Goal: Task Accomplishment & Management: Manage account settings

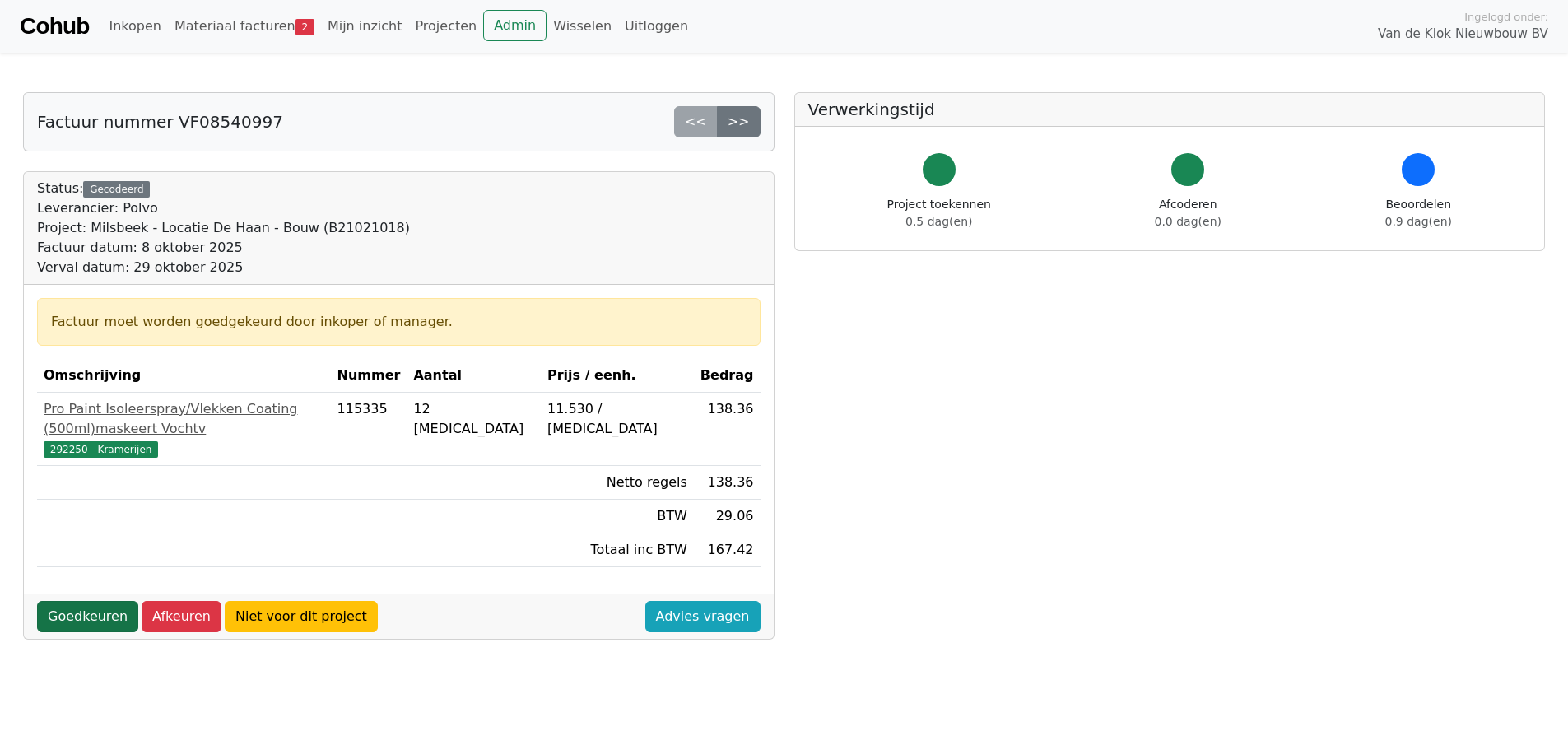
click at [84, 601] on link "Goedkeuren" at bounding box center [88, 616] width 102 height 31
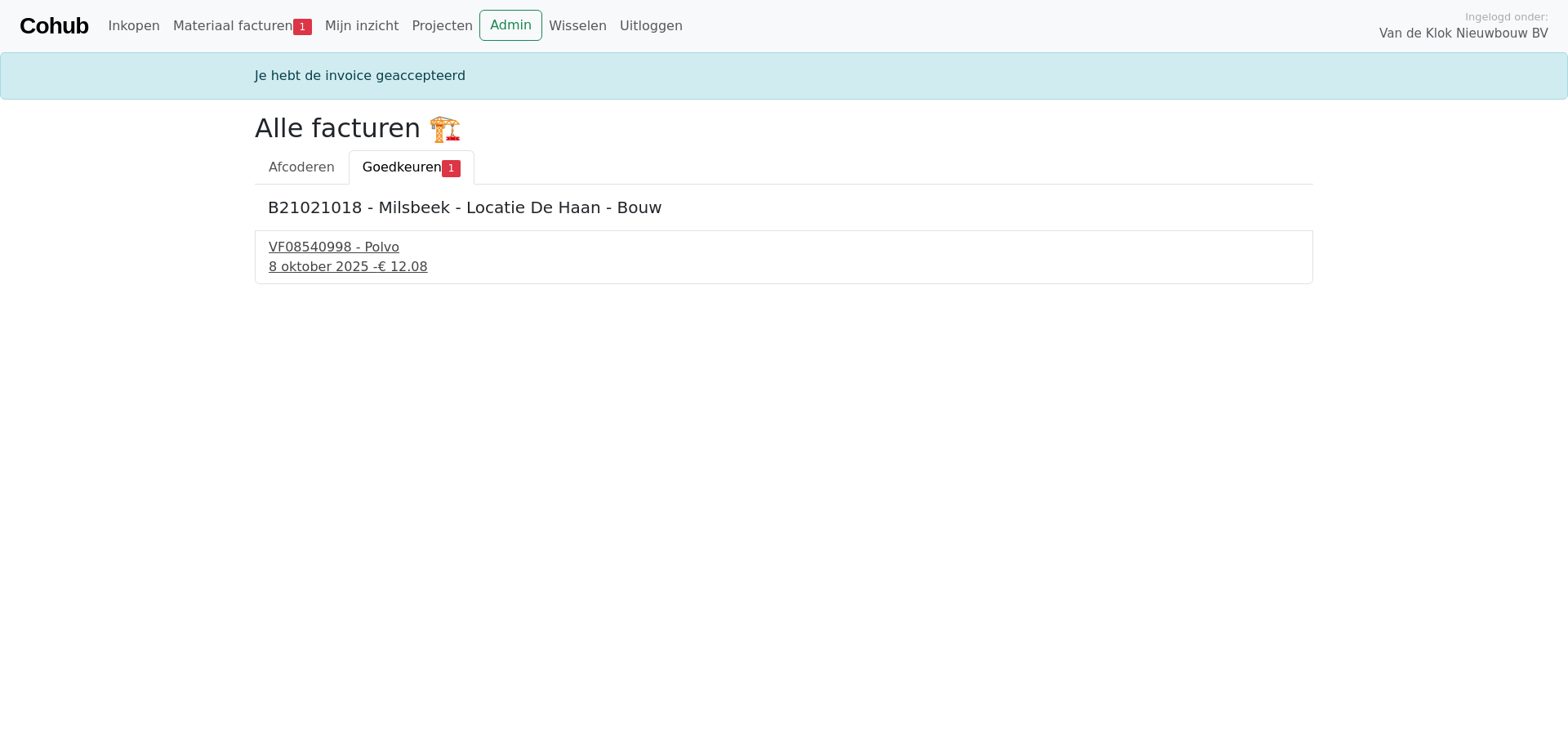
click at [297, 265] on div "8 oktober 2025 - € 12.08" at bounding box center [784, 267] width 1031 height 20
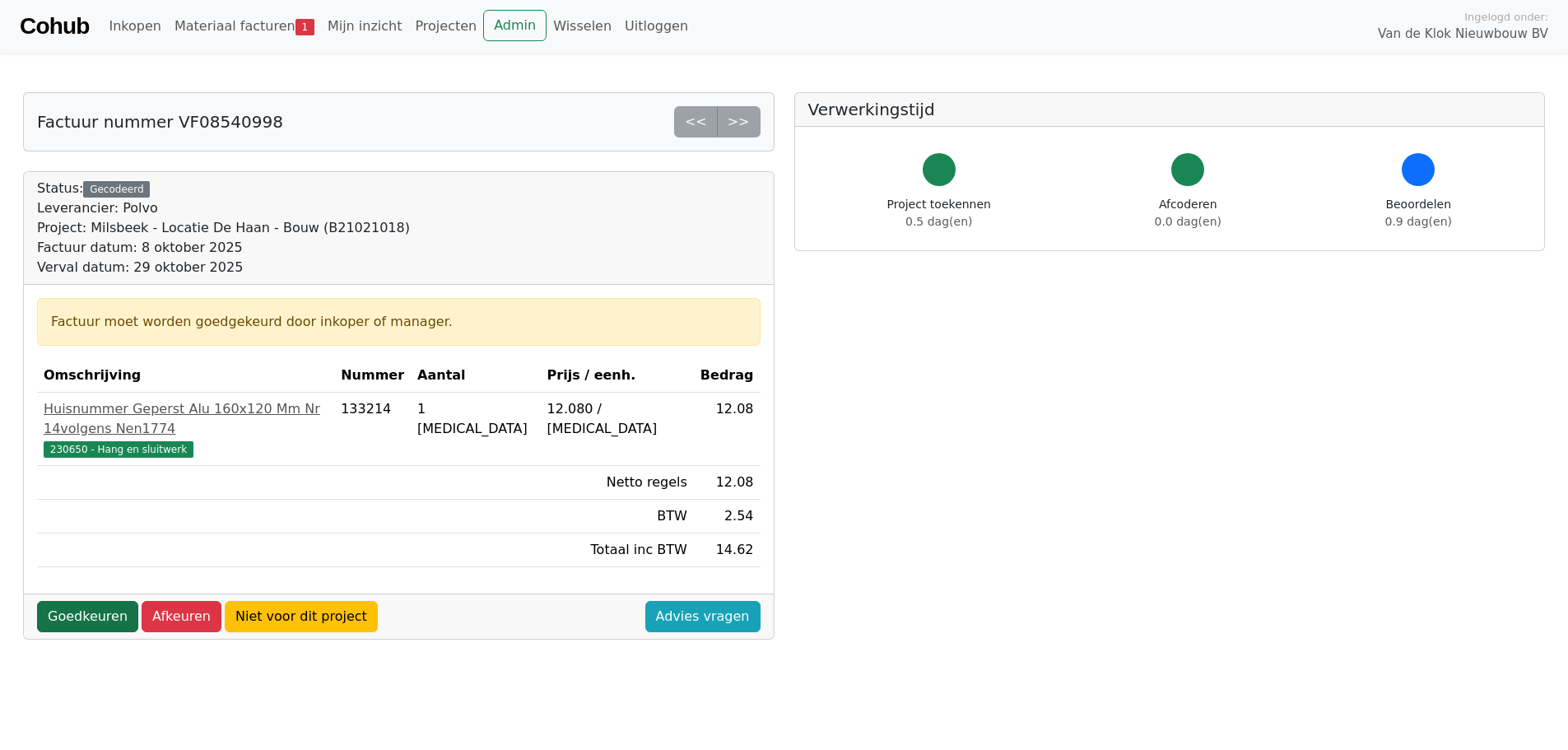
click at [62, 601] on link "Goedkeuren" at bounding box center [88, 616] width 102 height 31
